Goal: Task Accomplishment & Management: Manage account settings

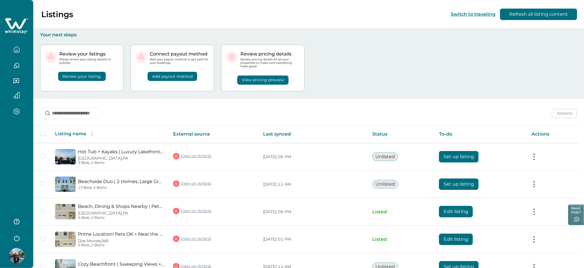
click at [17, 239] on icon "button" at bounding box center [16, 238] width 9 height 9
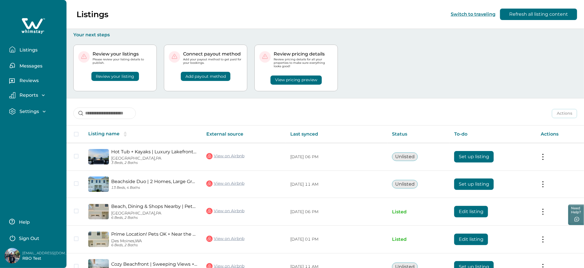
click at [35, 238] on p "Sign Out" at bounding box center [29, 239] width 20 height 6
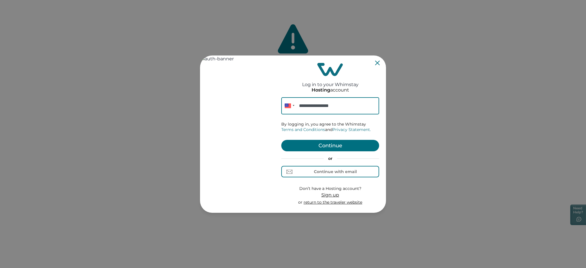
type input "**********"
click at [334, 147] on button "Continue" at bounding box center [331, 145] width 98 height 11
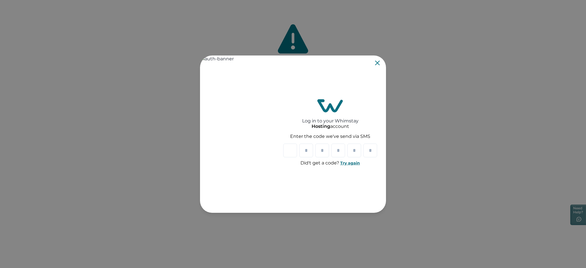
paste input "*"
type input "*"
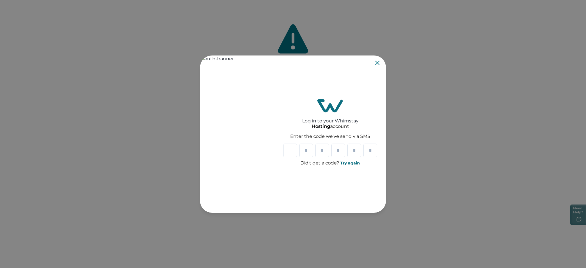
type input "*"
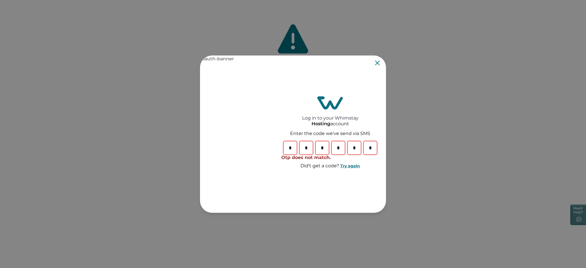
type input "*"
click at [369, 149] on input "*" at bounding box center [371, 148] width 14 height 14
click at [375, 148] on input "*" at bounding box center [371, 148] width 14 height 14
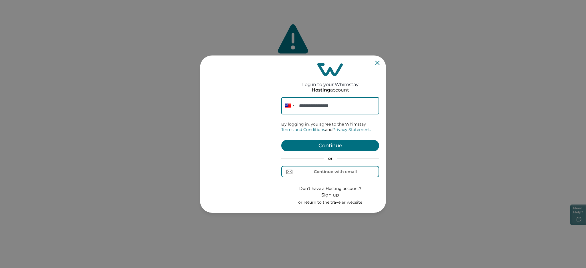
type input "**********"
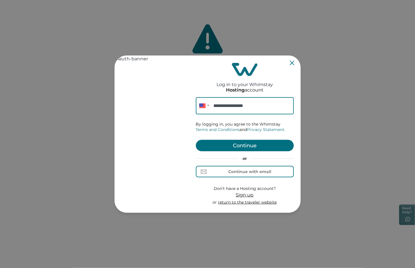
click at [249, 145] on button "Continue" at bounding box center [245, 145] width 98 height 11
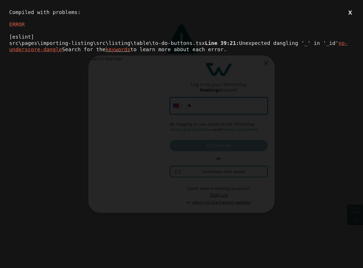
click at [349, 11] on button "X" at bounding box center [349, 12] width 7 height 7
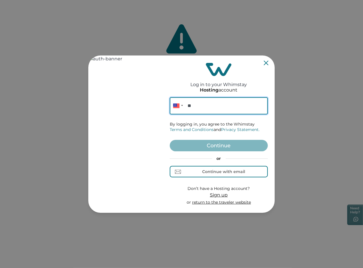
click at [211, 107] on input "**" at bounding box center [219, 105] width 98 height 17
paste input "**********"
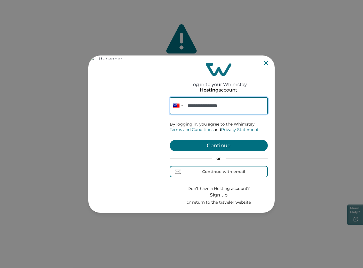
type input "**********"
click at [217, 146] on button "Continue" at bounding box center [219, 145] width 98 height 11
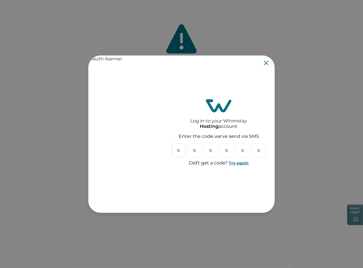
click at [181, 149] on input "Please enter your pin code" at bounding box center [179, 151] width 14 height 14
paste input "*"
type input "*"
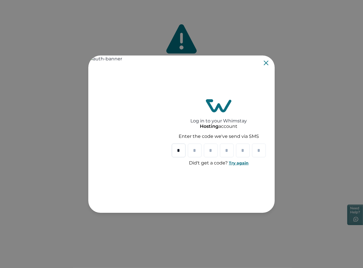
type input "*"
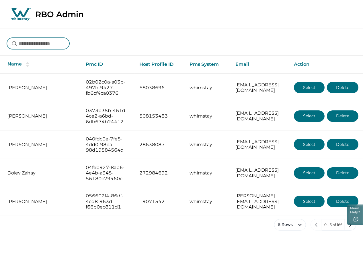
click at [57, 45] on input at bounding box center [38, 43] width 62 height 11
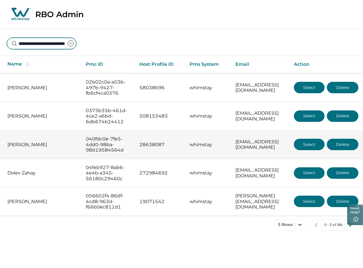
scroll to position [0, 38]
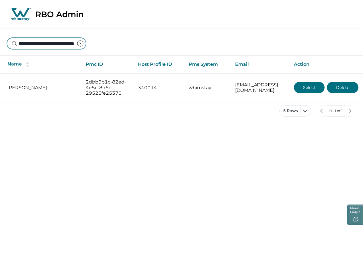
type input "**********"
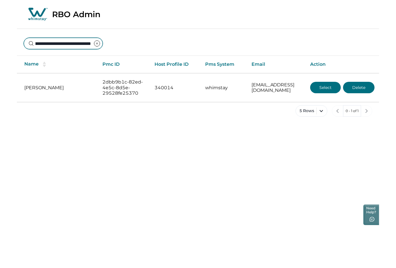
scroll to position [0, 0]
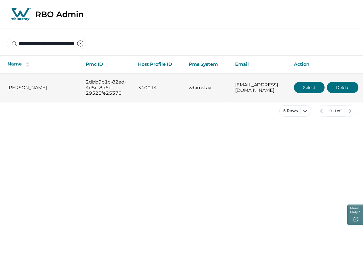
click at [308, 85] on button "Select" at bounding box center [309, 87] width 31 height 11
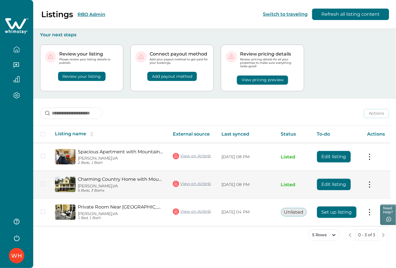
click at [326, 185] on button "Edit listing" at bounding box center [334, 184] width 34 height 11
click at [336, 183] on button "Edit listing" at bounding box center [334, 184] width 34 height 11
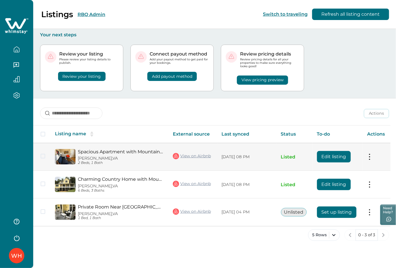
click at [329, 154] on button "Edit listing" at bounding box center [334, 156] width 34 height 11
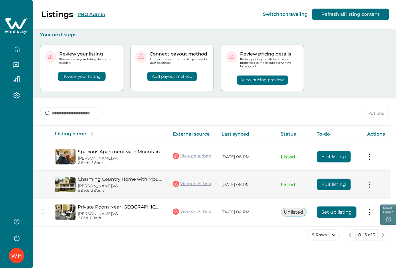
click at [336, 183] on button "Edit listing" at bounding box center [334, 184] width 34 height 11
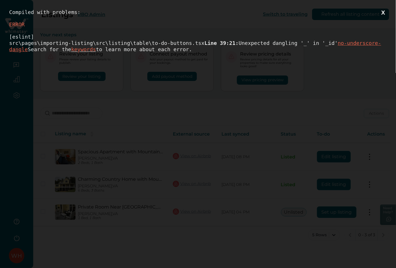
click at [362, 13] on button "X" at bounding box center [383, 12] width 7 height 7
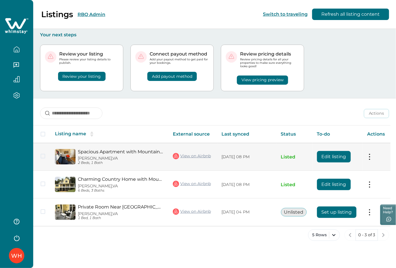
click at [328, 156] on button "Edit listing" at bounding box center [334, 156] width 34 height 11
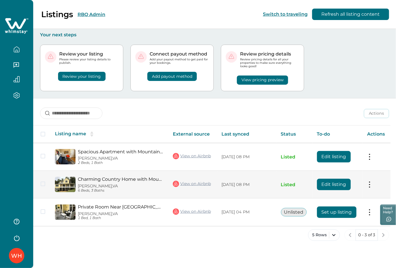
click at [327, 183] on button "Edit listing" at bounding box center [334, 184] width 34 height 11
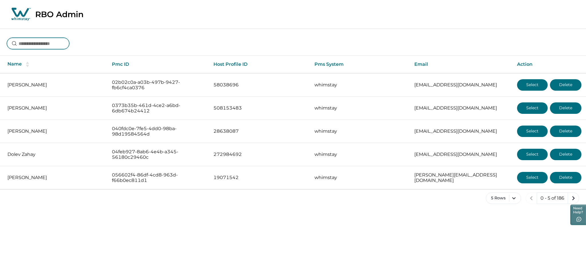
click at [33, 44] on input at bounding box center [38, 43] width 62 height 11
paste input "**********"
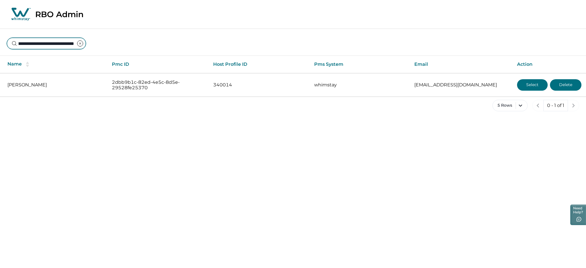
type input "**********"
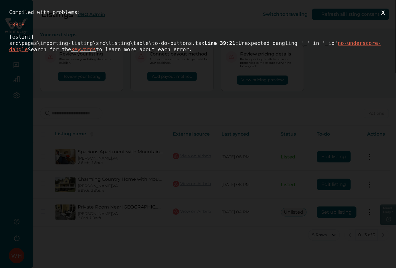
click at [384, 12] on button "X" at bounding box center [383, 12] width 7 height 7
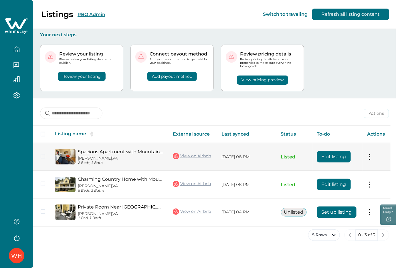
click at [331, 156] on button "Edit listing" at bounding box center [334, 156] width 34 height 11
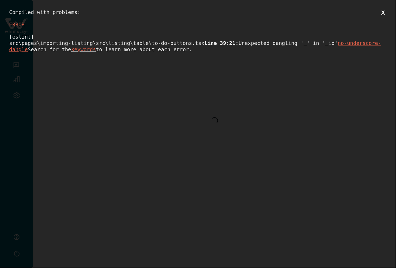
click at [380, 9] on button "X" at bounding box center [383, 12] width 7 height 7
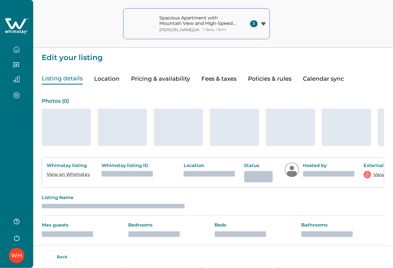
click at [16, 48] on icon "button" at bounding box center [16, 49] width 6 height 6
click at [17, 48] on button "button" at bounding box center [17, 49] width 24 height 11
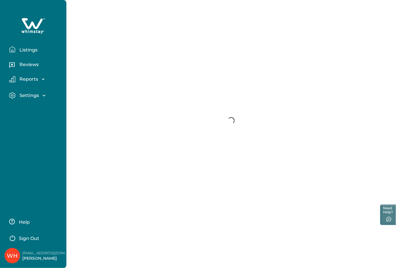
click at [27, 52] on p "Listings" at bounding box center [28, 50] width 20 height 6
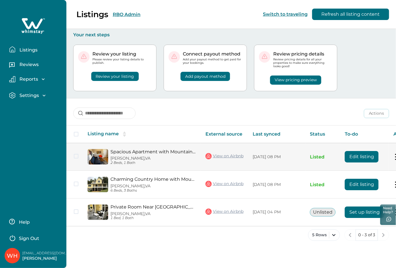
click at [361, 154] on button "Edit listing" at bounding box center [362, 156] width 34 height 11
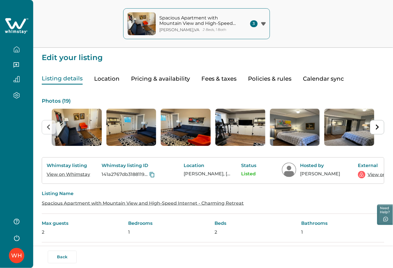
click at [21, 49] on button "button" at bounding box center [17, 49] width 24 height 11
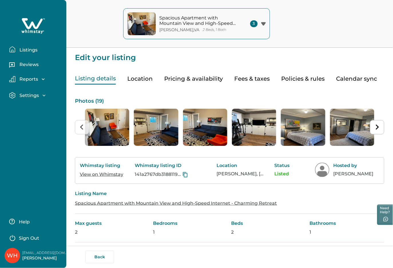
click at [30, 49] on p "Listings" at bounding box center [28, 50] width 20 height 6
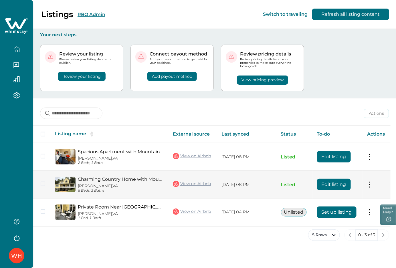
click at [360, 184] on td "Edit listing" at bounding box center [338, 185] width 50 height 28
click at [344, 183] on button "Edit listing" at bounding box center [334, 184] width 34 height 11
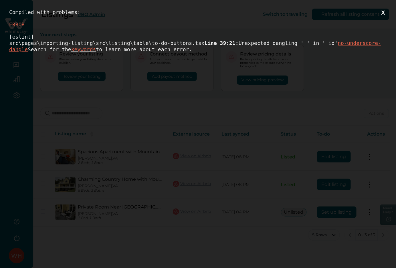
click at [386, 13] on button "X" at bounding box center [383, 12] width 7 height 7
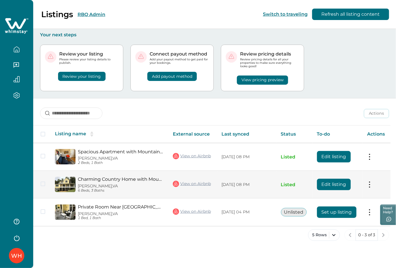
click at [333, 185] on button "Edit listing" at bounding box center [334, 184] width 34 height 11
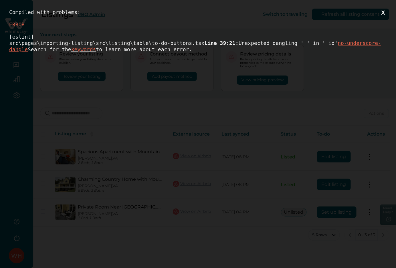
click at [385, 13] on button "X" at bounding box center [383, 12] width 7 height 7
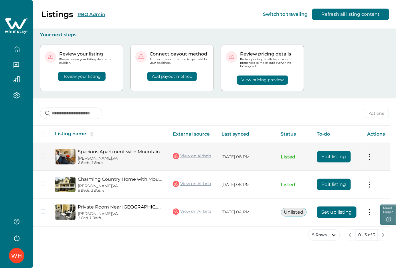
click at [335, 154] on button "Edit listing" at bounding box center [334, 156] width 34 height 11
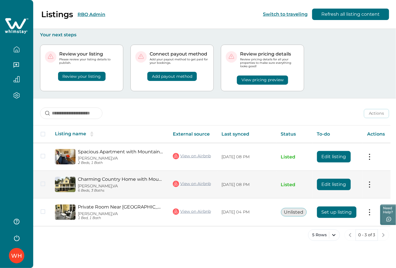
click at [334, 183] on button "Edit listing" at bounding box center [334, 184] width 34 height 11
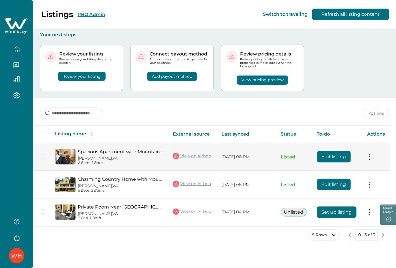
click at [338, 156] on button "Edit listing" at bounding box center [334, 156] width 34 height 11
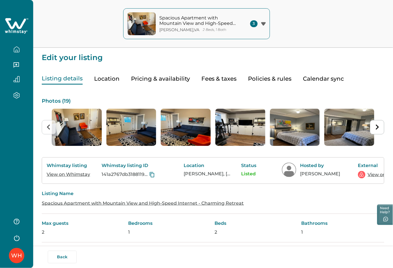
click at [17, 50] on icon "button" at bounding box center [16, 49] width 6 height 6
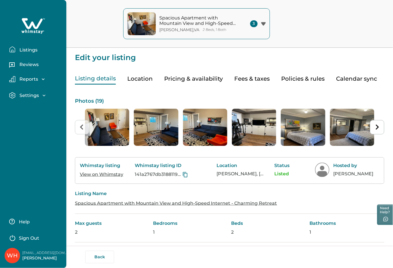
click at [25, 50] on p "Listings" at bounding box center [28, 50] width 20 height 6
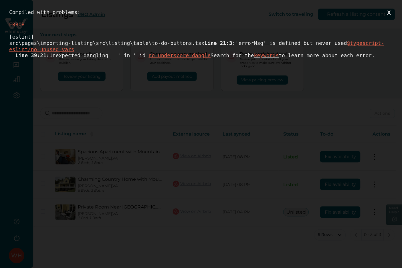
click at [306, 11] on button "X" at bounding box center [389, 12] width 7 height 7
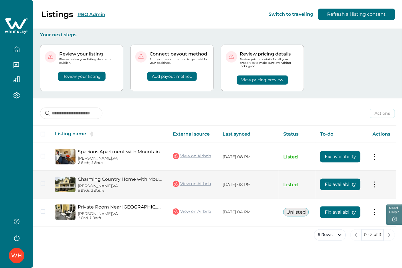
click at [306, 183] on button "Fix availability" at bounding box center [340, 184] width 40 height 11
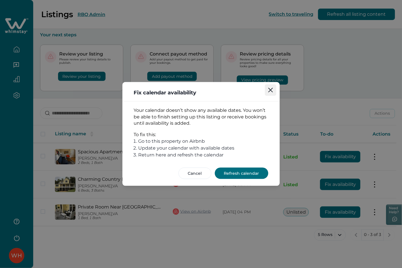
click at [270, 91] on icon "Close" at bounding box center [271, 90] width 5 height 5
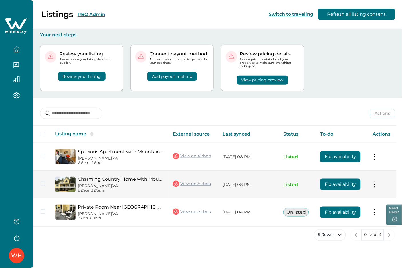
click at [306, 188] on button "Fix availability" at bounding box center [340, 184] width 40 height 11
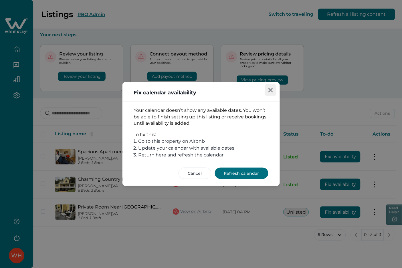
click at [270, 89] on icon "Close" at bounding box center [271, 90] width 5 height 5
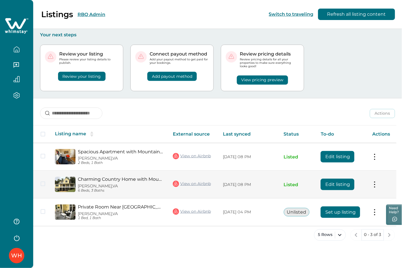
click at [344, 186] on button "Edit listing" at bounding box center [338, 184] width 34 height 11
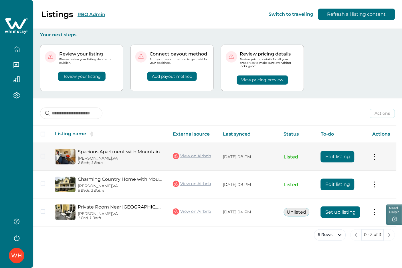
click at [346, 156] on button "Edit listing" at bounding box center [338, 156] width 34 height 11
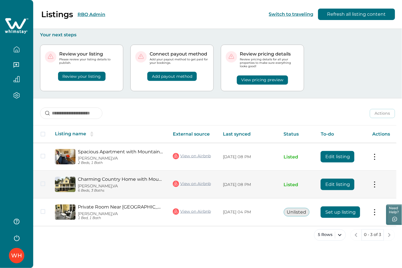
click at [327, 184] on button "Edit listing" at bounding box center [338, 184] width 34 height 11
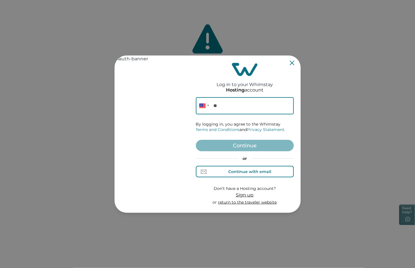
click at [242, 171] on div "Continue with email" at bounding box center [249, 172] width 43 height 5
click at [225, 107] on input at bounding box center [245, 105] width 98 height 17
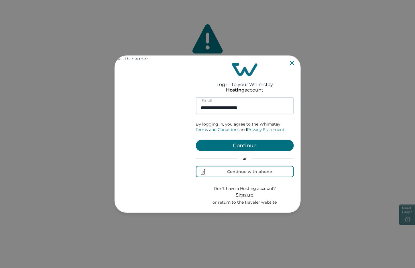
click at [218, 107] on input "**********" at bounding box center [245, 105] width 98 height 17
type input "**********"
click at [255, 144] on button "Continue" at bounding box center [245, 145] width 98 height 11
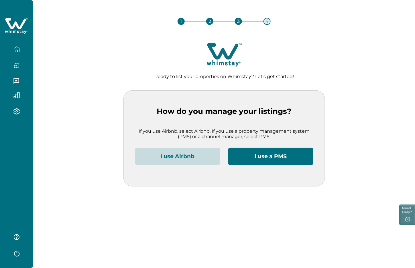
click at [20, 255] on icon "button" at bounding box center [16, 253] width 9 height 9
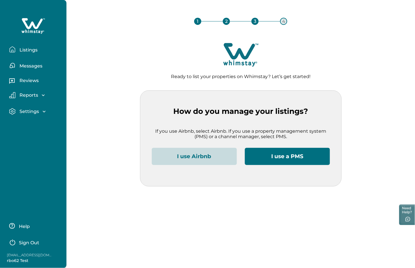
click at [28, 241] on p "Sign Out" at bounding box center [29, 243] width 20 height 6
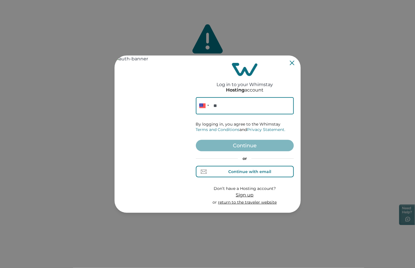
click at [241, 174] on div "Continue with email" at bounding box center [244, 172] width 53 height 6
click at [230, 105] on input at bounding box center [245, 105] width 98 height 17
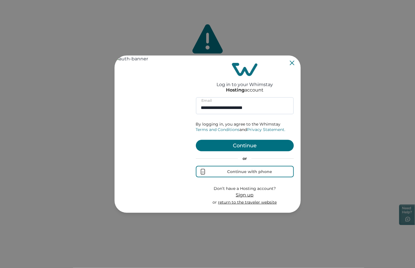
type input "**********"
click at [256, 142] on button "Continue" at bounding box center [245, 145] width 98 height 11
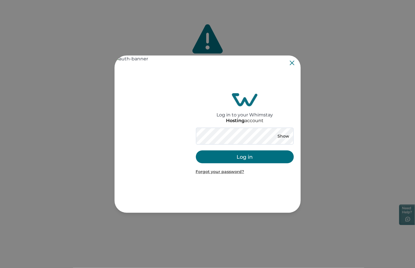
click at [231, 155] on button "Log in" at bounding box center [245, 157] width 98 height 13
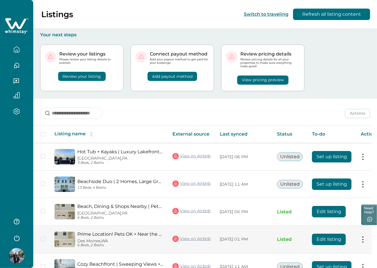
click at [320, 242] on button "Edit listing" at bounding box center [329, 239] width 34 height 11
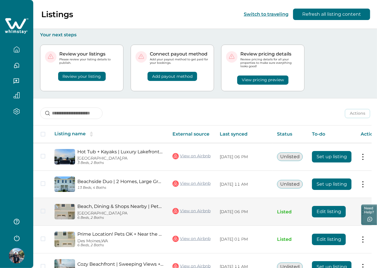
click at [332, 206] on button "Edit listing" at bounding box center [329, 211] width 34 height 11
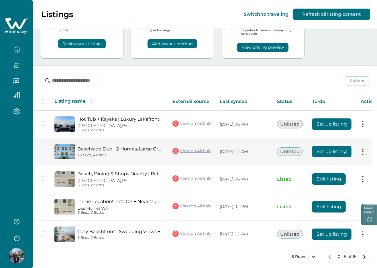
scroll to position [37, 0]
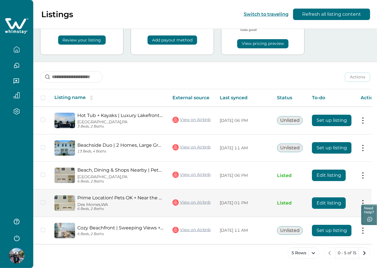
click at [330, 200] on button "Edit listing" at bounding box center [329, 203] width 34 height 11
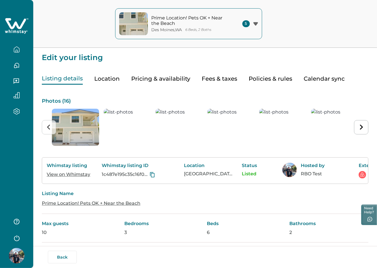
click at [168, 81] on button "Pricing & availability" at bounding box center [160, 79] width 59 height 12
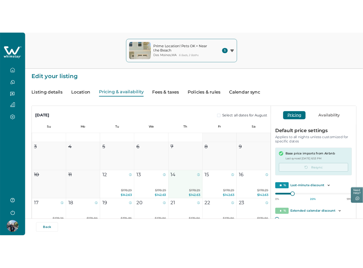
scroll to position [38, 0]
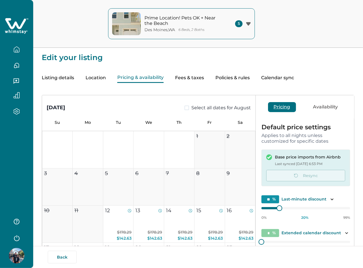
type input "**"
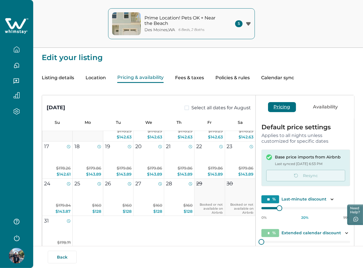
scroll to position [115, 0]
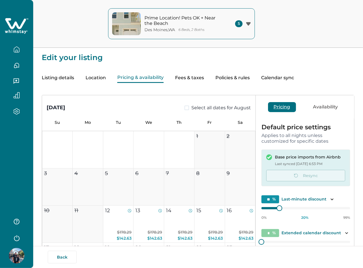
type input "**"
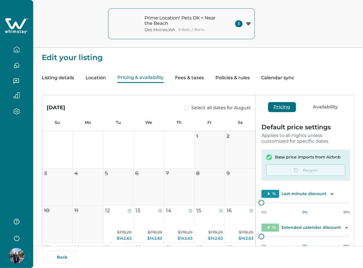
type input "**"
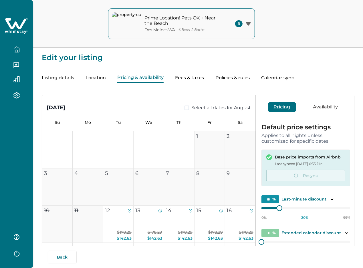
type input "**"
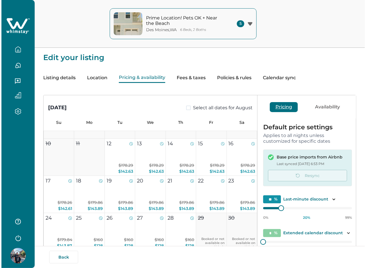
scroll to position [76, 0]
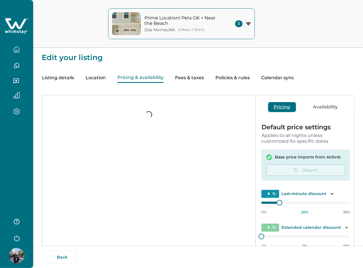
type input "**"
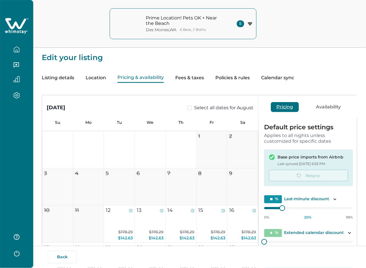
type input "**"
